Goal: Obtain resource: Download file/media

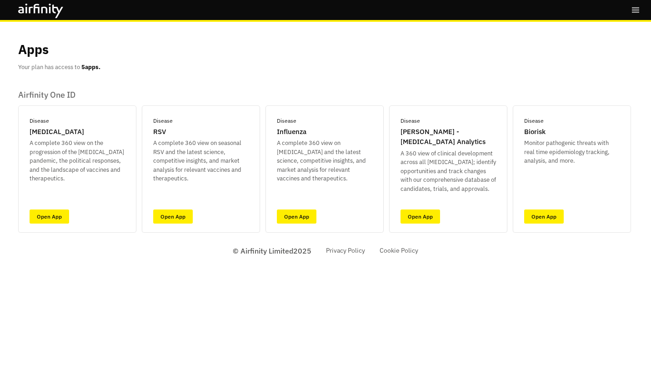
click at [31, 17] on icon at bounding box center [40, 11] width 45 height 15
click at [35, 10] on icon at bounding box center [40, 11] width 45 height 15
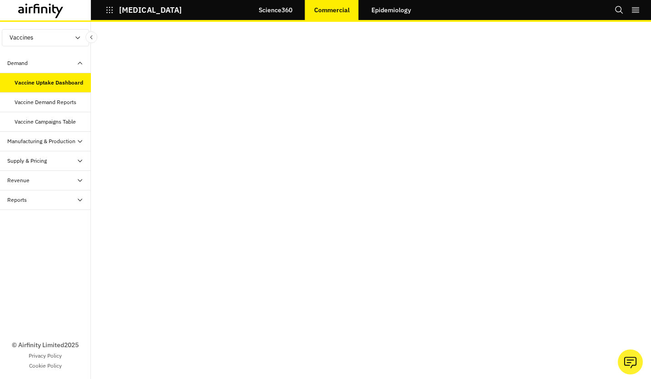
click at [283, 10] on link "Science360" at bounding box center [275, 10] width 52 height 22
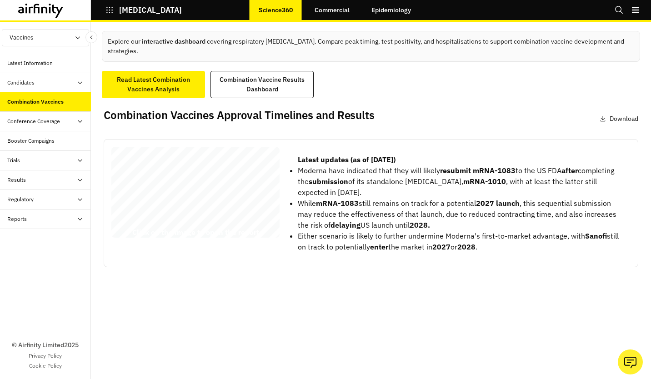
click at [195, 184] on span "Vaccines’ Approval Timelines," at bounding box center [182, 188] width 133 height 10
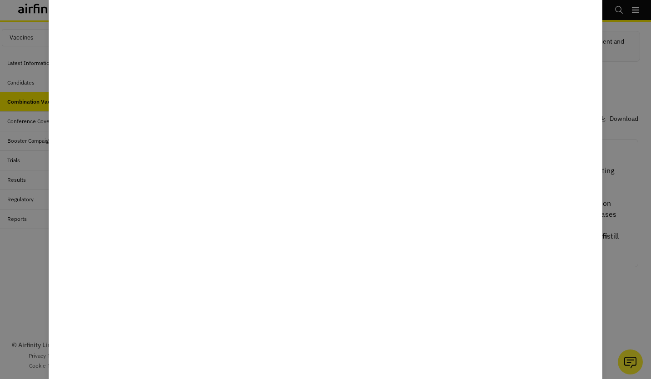
click at [627, 91] on div at bounding box center [325, 189] width 651 height 379
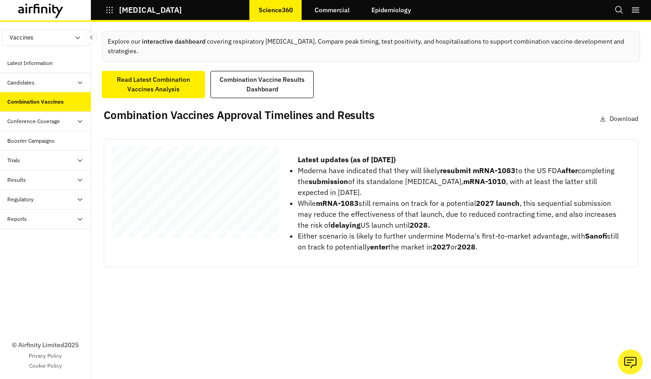
click at [617, 117] on p "Download" at bounding box center [623, 119] width 29 height 10
